Goal: Task Accomplishment & Management: Manage account settings

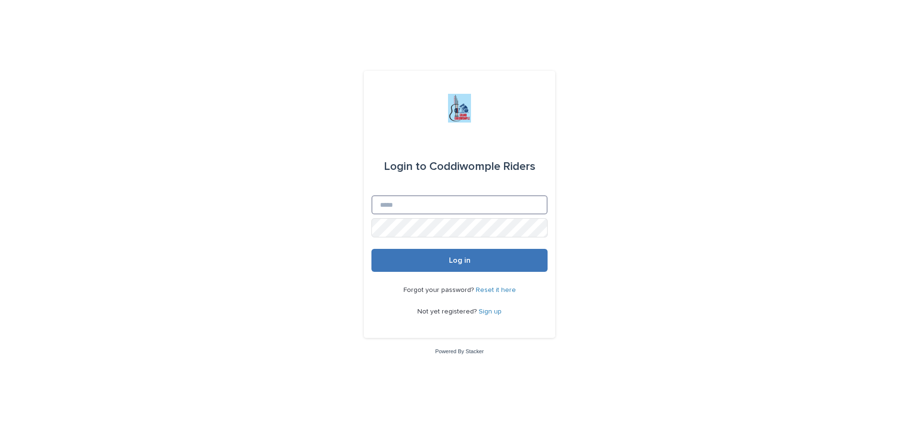
type input "**********"
click at [458, 265] on button "Log in" at bounding box center [459, 260] width 176 height 23
